Goal: Task Accomplishment & Management: Use online tool/utility

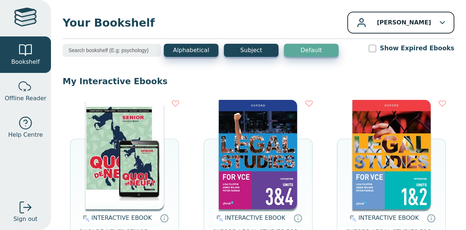
click at [439, 20] on div "[PERSON_NAME]" at bounding box center [401, 22] width 88 height 9
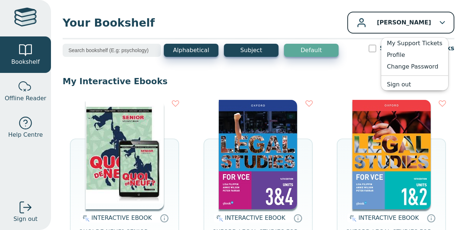
click at [439, 20] on div "[PERSON_NAME]" at bounding box center [401, 22] width 88 height 9
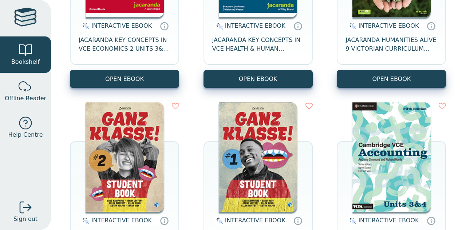
scroll to position [883, 0]
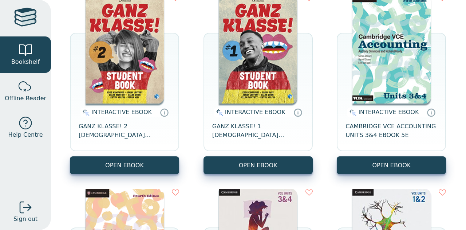
click at [449, 68] on div "Your Bookshelf [PERSON_NAME] My Support Tickets Profile Change Password Sign ou…" at bounding box center [258, 115] width 415 height 230
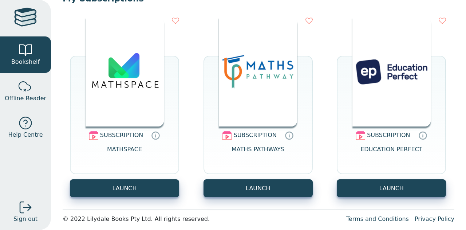
scroll to position [4395, 0]
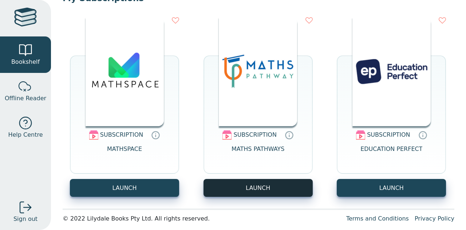
click at [253, 185] on button "LAUNCH" at bounding box center [258, 188] width 109 height 18
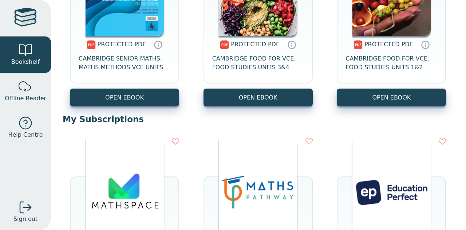
scroll to position [4399, 0]
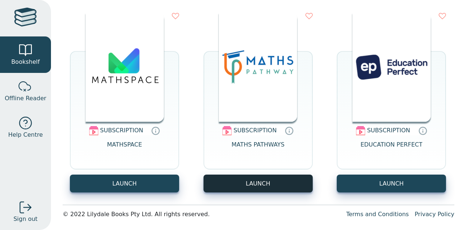
click at [261, 180] on button "LAUNCH" at bounding box center [258, 183] width 109 height 18
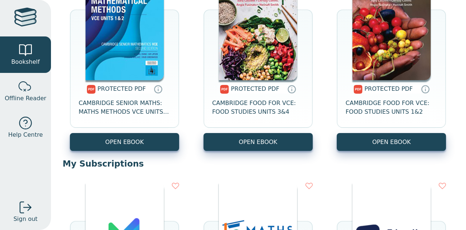
scroll to position [4203, 0]
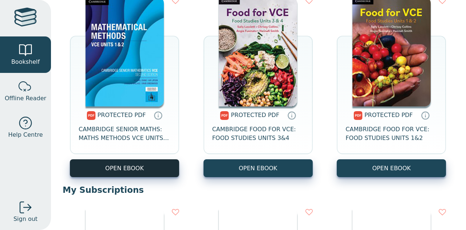
click at [139, 169] on link "OPEN EBOOK" at bounding box center [124, 168] width 109 height 18
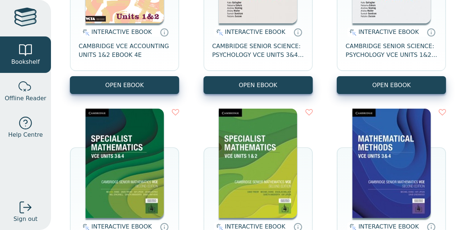
scroll to position [1160, 0]
